Goal: Task Accomplishment & Management: Manage account settings

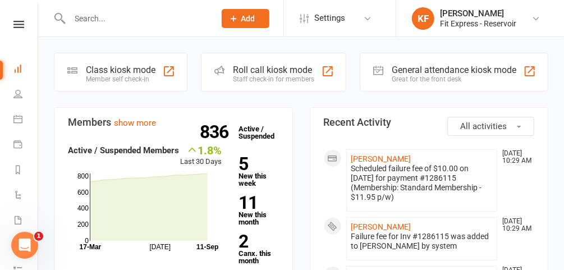
click at [538, 20] on icon at bounding box center [536, 18] width 9 height 9
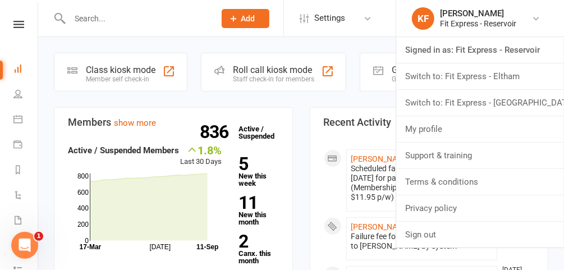
click at [500, 75] on link "Switch to: Fit Express - Eltham" at bounding box center [481, 76] width 168 height 26
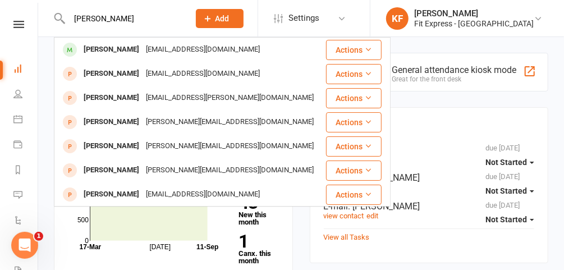
type input "hannah dy"
click at [128, 51] on div "Hannah Dyson" at bounding box center [111, 50] width 62 height 16
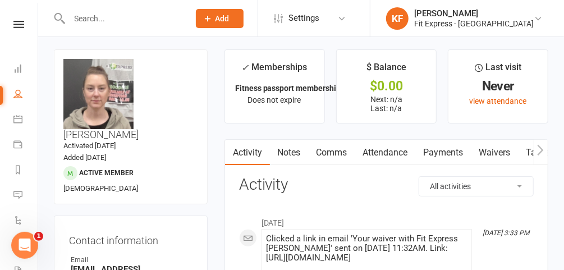
scroll to position [2, 0]
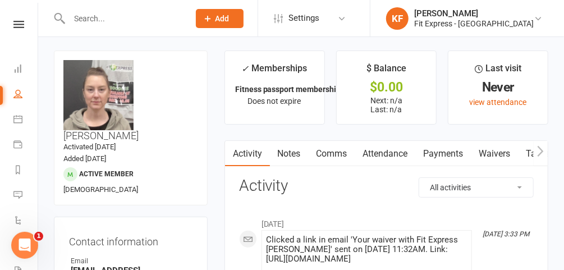
click at [148, 19] on input "text" at bounding box center [124, 19] width 116 height 16
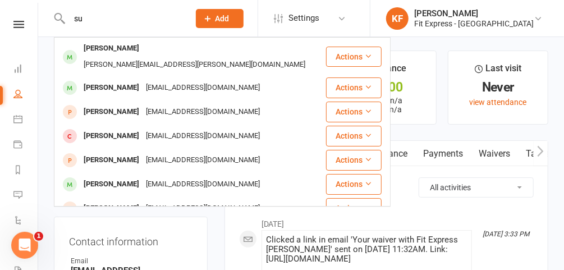
type input "s"
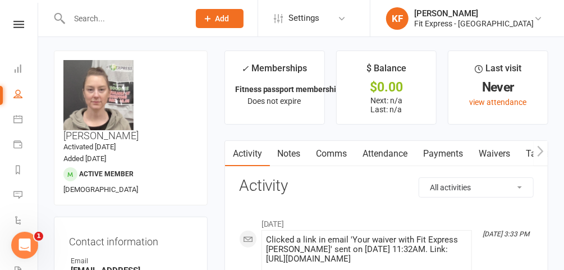
click at [535, 18] on icon at bounding box center [538, 18] width 9 height 9
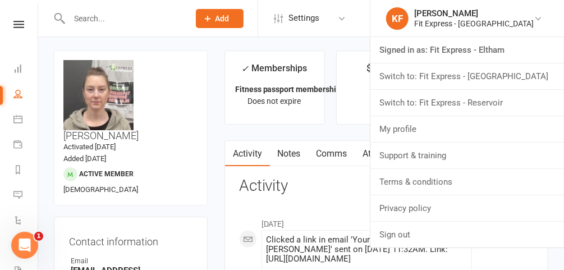
click at [480, 107] on link "Switch to: Fit Express - Reservoir" at bounding box center [468, 103] width 194 height 26
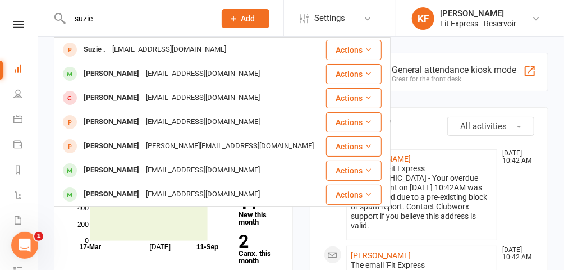
type input "suzie"
click at [123, 73] on div "Suzie Abbouche" at bounding box center [111, 74] width 62 height 16
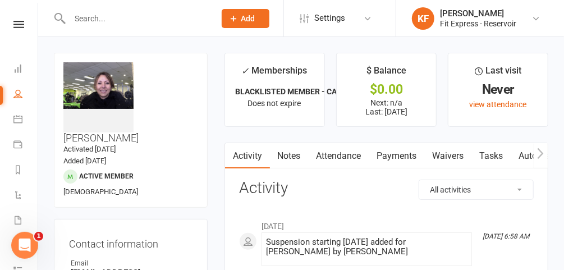
click at [412, 156] on link "Payments" at bounding box center [398, 156] width 56 height 26
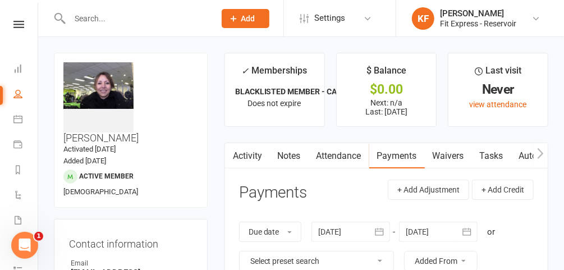
click at [283, 155] on link "Notes" at bounding box center [289, 156] width 39 height 26
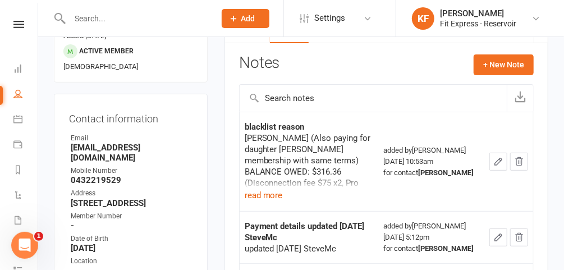
scroll to position [132, 0]
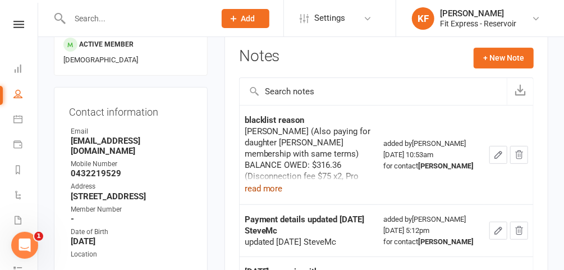
click at [266, 188] on button "read more" at bounding box center [264, 188] width 38 height 13
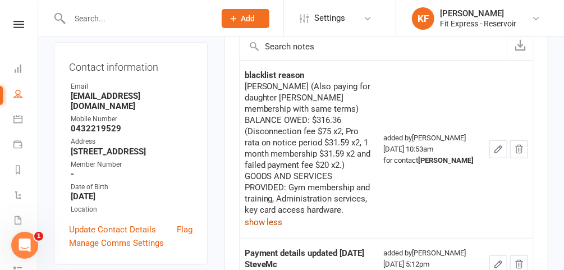
scroll to position [180, 0]
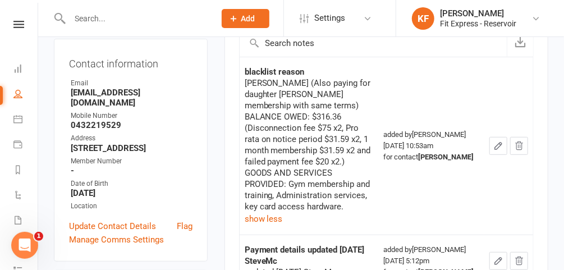
click at [134, 17] on input "text" at bounding box center [136, 19] width 141 height 16
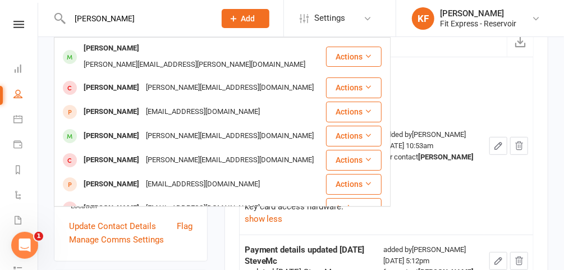
type input "samuel cunninghm"
click at [135, 49] on div "Samual Cunningham" at bounding box center [111, 48] width 62 height 16
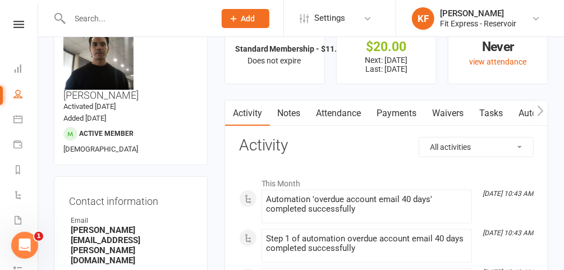
scroll to position [43, 0]
click at [453, 110] on link "Waivers" at bounding box center [448, 114] width 47 height 26
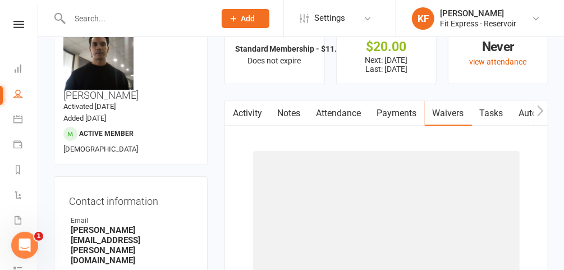
click at [402, 114] on link "Payments" at bounding box center [398, 114] width 56 height 26
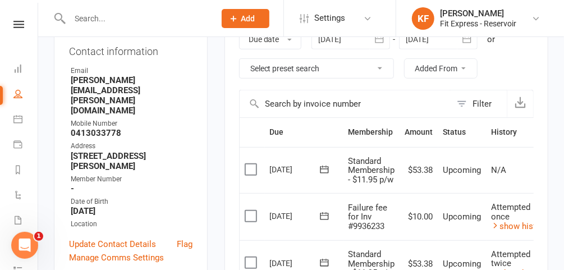
scroll to position [182, 0]
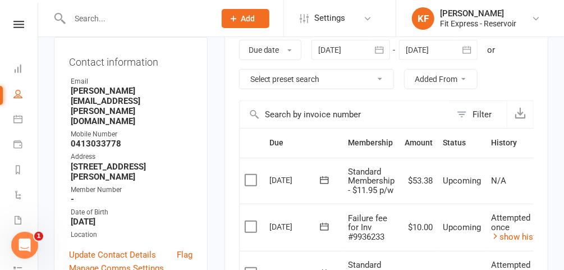
drag, startPoint x: 346, startPoint y: 51, endPoint x: 343, endPoint y: 59, distance: 8.3
click at [343, 59] on div "Due date Due date Date paid Date failed Date settled 11 Aug 2025 August 2025 Su…" at bounding box center [386, 65] width 295 height 72
click at [343, 49] on div at bounding box center [351, 50] width 79 height 20
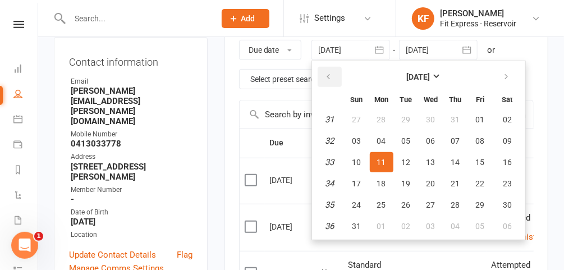
click at [326, 78] on icon "button" at bounding box center [329, 76] width 8 height 9
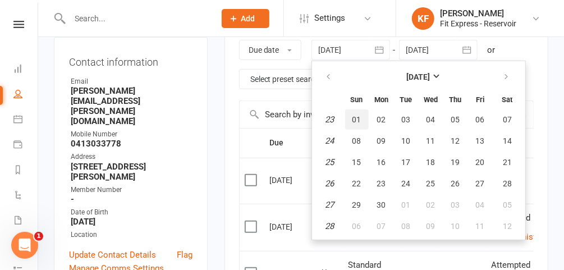
click at [361, 116] on span "01" at bounding box center [357, 119] width 9 height 9
type input "01 Jun 2025"
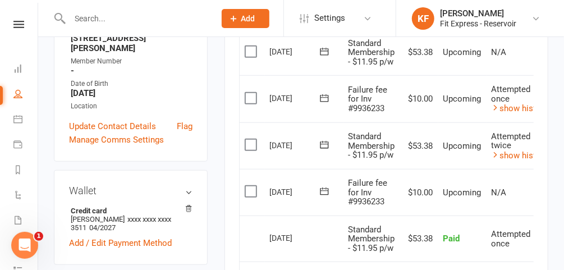
scroll to position [0, 44]
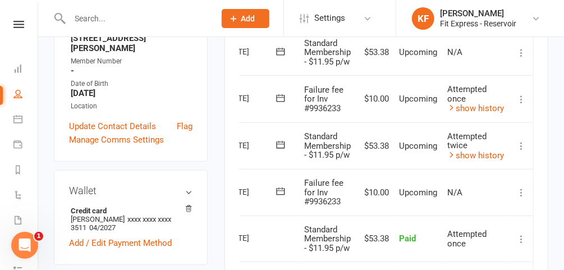
click at [526, 188] on icon at bounding box center [521, 192] width 11 height 11
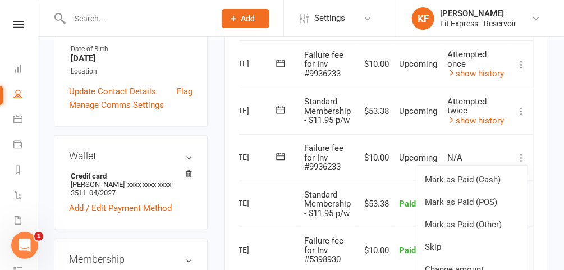
scroll to position [346, 0]
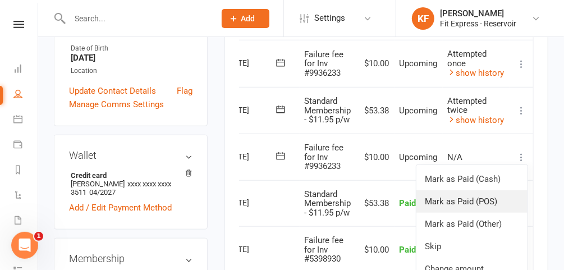
click at [470, 200] on link "Mark as Paid (POS)" at bounding box center [472, 201] width 111 height 22
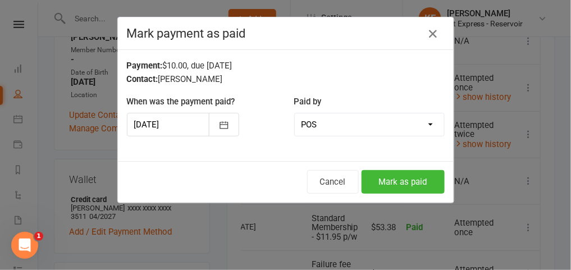
scroll to position [0, 39]
click at [402, 182] on button "Mark as paid" at bounding box center [403, 182] width 83 height 24
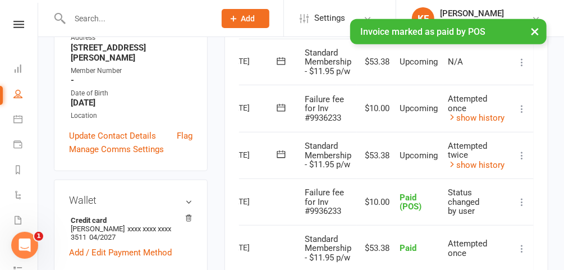
scroll to position [0, 44]
click at [525, 153] on icon at bounding box center [521, 155] width 11 height 11
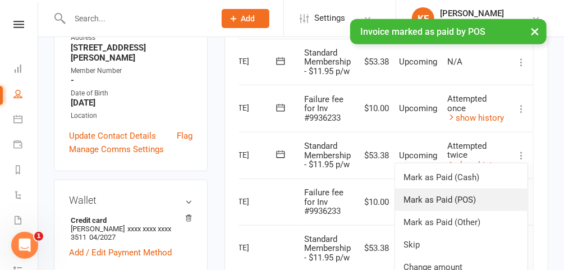
click at [448, 199] on link "Mark as Paid (POS)" at bounding box center [461, 200] width 133 height 22
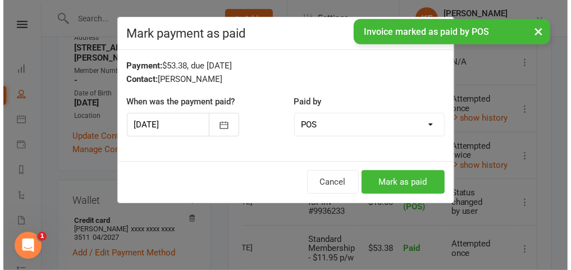
scroll to position [0, 39]
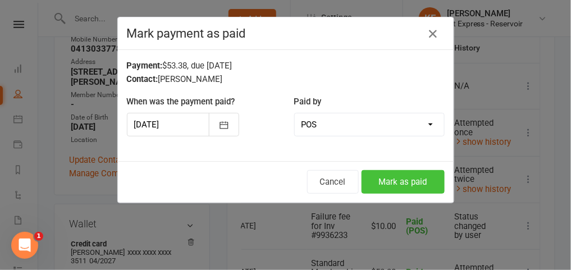
click at [414, 180] on button "Mark as paid" at bounding box center [403, 182] width 83 height 24
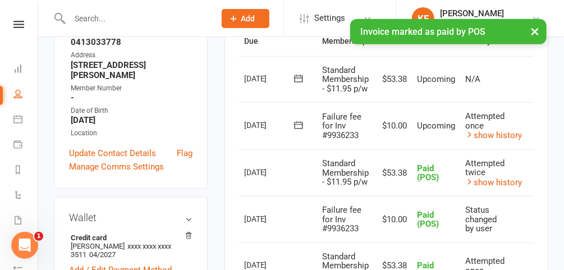
scroll to position [0, 42]
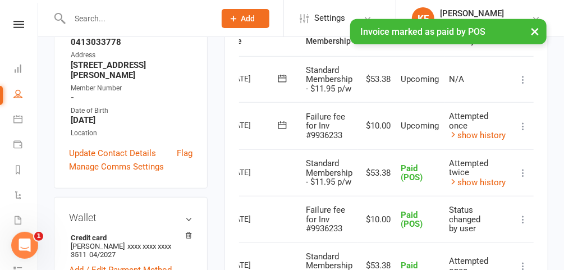
click at [525, 123] on icon at bounding box center [523, 126] width 11 height 11
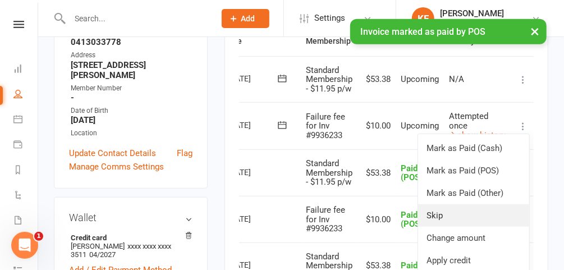
click at [457, 209] on link "Skip" at bounding box center [473, 215] width 111 height 22
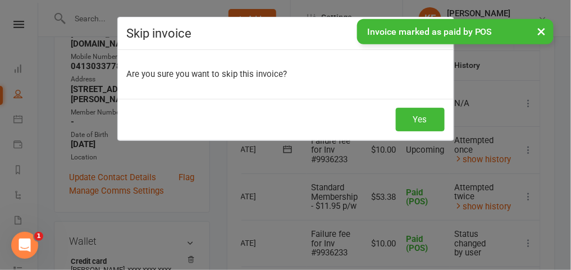
scroll to position [0, 39]
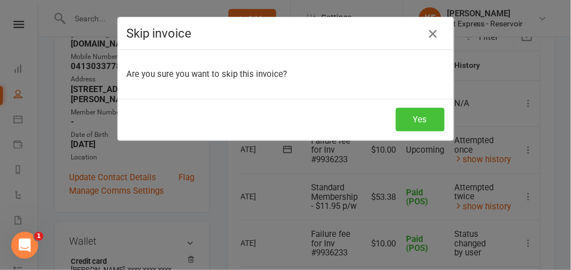
click at [408, 124] on button "Yes" at bounding box center [420, 120] width 49 height 24
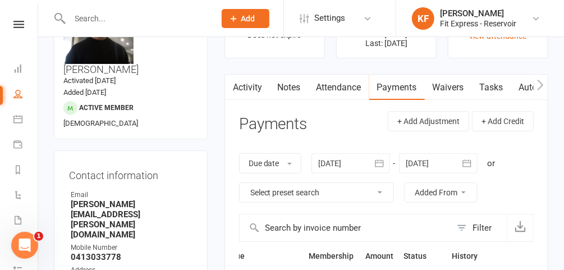
scroll to position [0, 0]
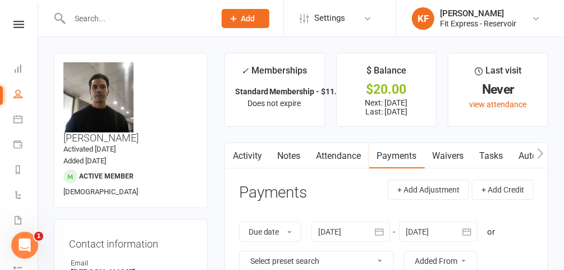
click at [19, 25] on icon at bounding box center [18, 24] width 11 height 7
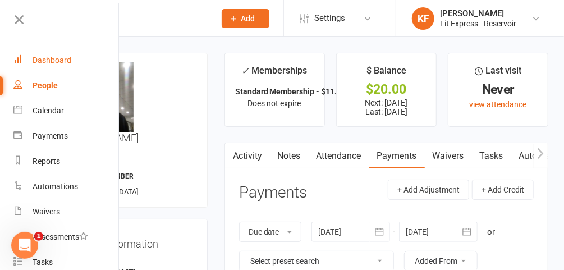
click at [66, 56] on div "Dashboard" at bounding box center [52, 60] width 39 height 9
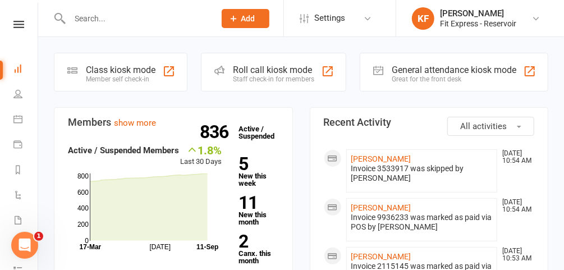
click at [13, 57] on link "Dashboard" at bounding box center [25, 69] width 25 height 25
click at [156, 26] on input "text" at bounding box center [136, 19] width 141 height 16
click at [538, 13] on link "KF Karl Faraj Fit Express - Reservoir" at bounding box center [479, 18] width 134 height 22
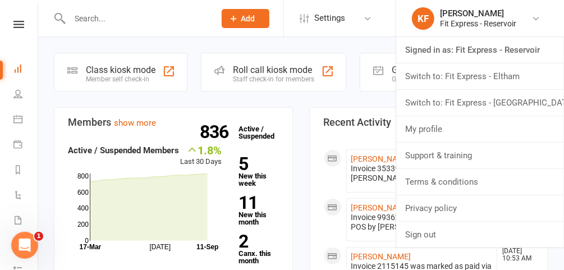
click at [492, 80] on link "Switch to: Fit Express - Eltham" at bounding box center [481, 76] width 168 height 26
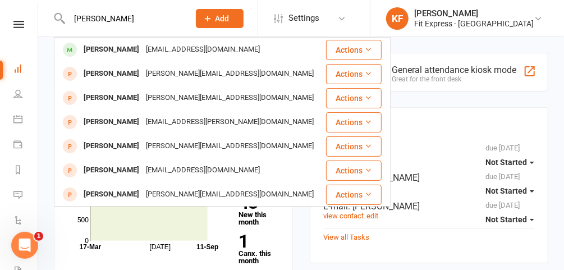
type input "hannah"
click at [123, 50] on div "Hannah Dyson" at bounding box center [111, 50] width 62 height 16
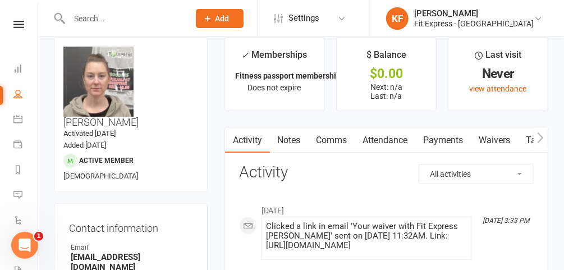
scroll to position [4, 0]
